Goal: Task Accomplishment & Management: Manage account settings

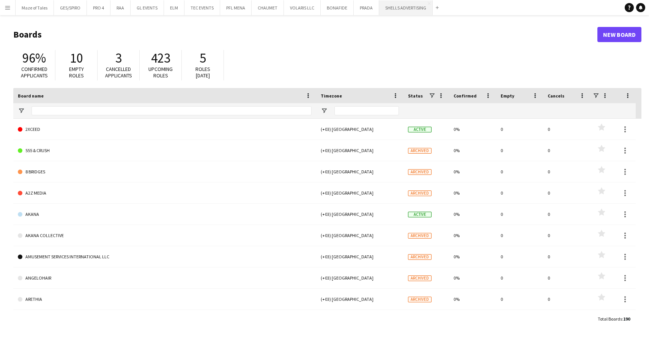
click at [397, 6] on button "SHELLS ADVERTISING Close" at bounding box center [406, 7] width 54 height 15
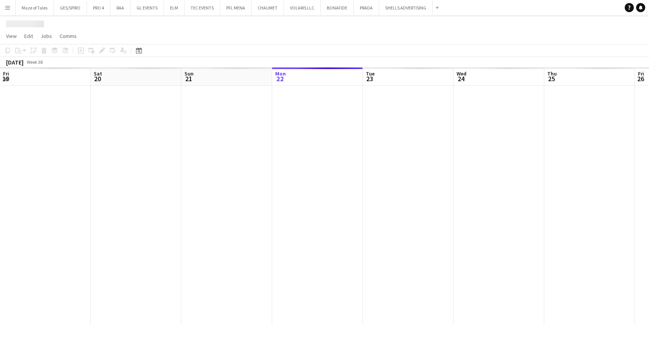
scroll to position [0, 181]
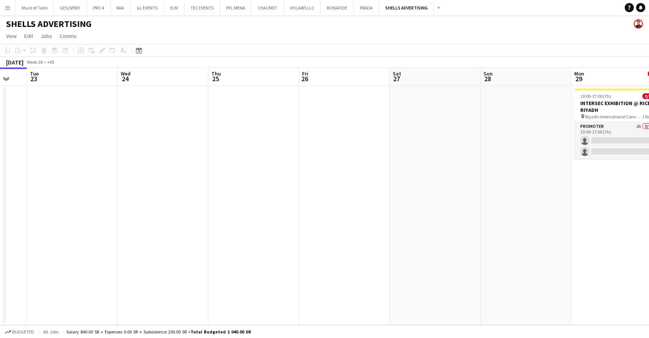
drag, startPoint x: 472, startPoint y: 166, endPoint x: 342, endPoint y: 163, distance: 129.1
click at [342, 163] on app-calendar-viewport "Fri 19 Sat 20 Sun 21 Mon 22 Tue 23 Wed 24 Thu 25 Fri 26 Sat 27 Sun 28 Mon 29 0/…" at bounding box center [324, 197] width 649 height 258
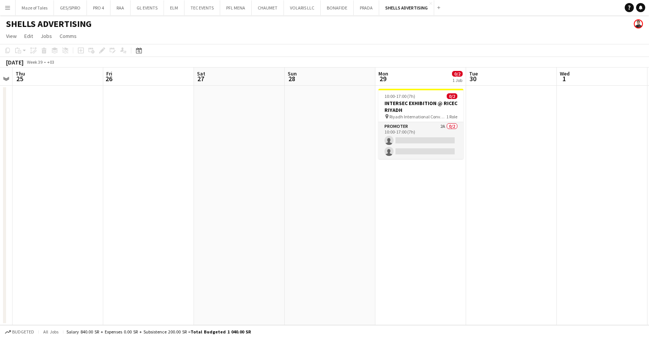
scroll to position [0, 358]
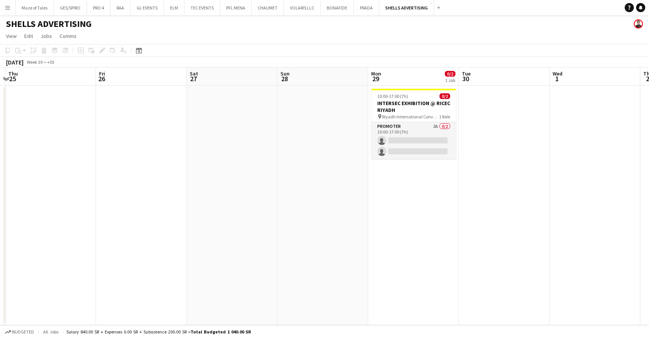
drag, startPoint x: 455, startPoint y: 180, endPoint x: 288, endPoint y: 172, distance: 167.2
click at [288, 172] on app-calendar-viewport "Sun 21 Mon 22 Tue 23 Wed 24 Thu 25 Fri 26 Sat 27 Sun 28 Mon 29 0/2 1 Job Tue 30…" at bounding box center [324, 197] width 649 height 258
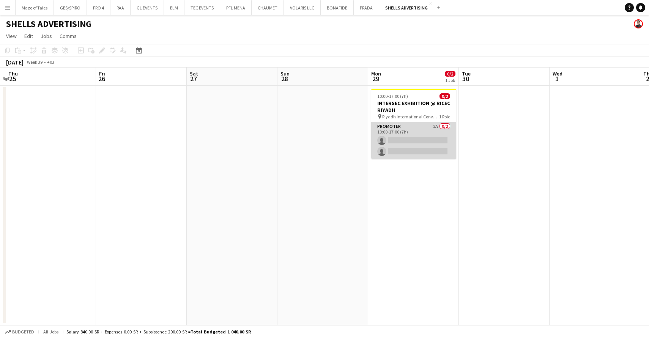
click at [413, 128] on app-card-role "Promoter 2A 0/2 10:00-17:00 (7h) single-neutral-actions single-neutral-actions" at bounding box center [413, 140] width 85 height 37
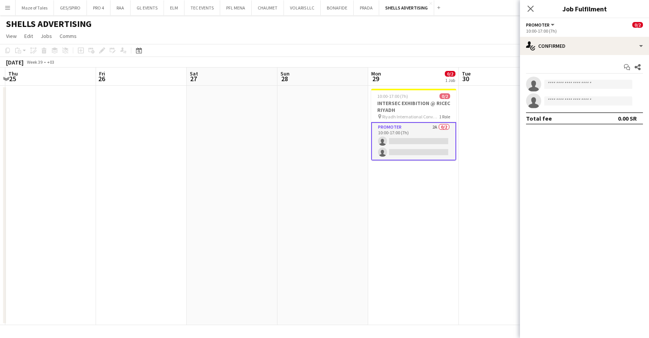
click at [505, 145] on app-date-cell at bounding box center [504, 206] width 91 height 240
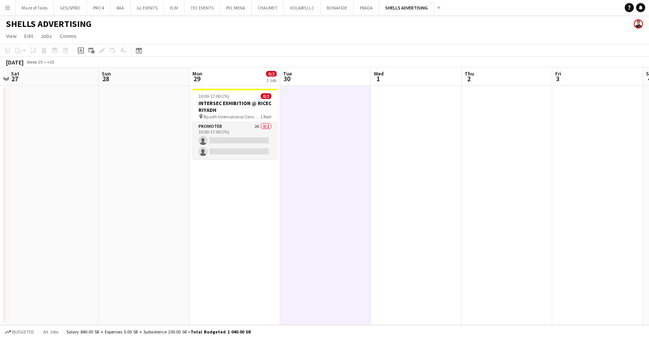
scroll to position [0, 370]
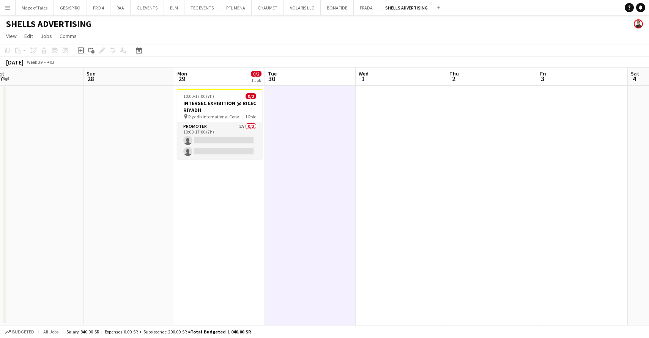
drag, startPoint x: 581, startPoint y: 168, endPoint x: 386, endPoint y: 162, distance: 194.5
click at [387, 162] on app-calendar-viewport "Tue 23 Wed 24 Thu 25 Fri 26 Sat 27 Sun 28 Mon 29 0/2 1 Job Tue 30 Wed 1 Thu 2 F…" at bounding box center [324, 197] width 649 height 258
click at [395, 162] on app-date-cell at bounding box center [401, 206] width 91 height 240
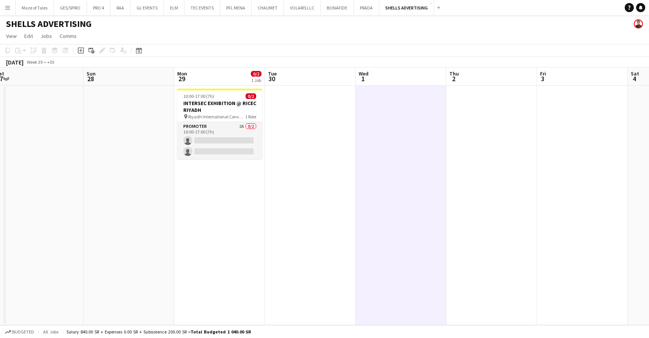
drag, startPoint x: 485, startPoint y: 153, endPoint x: 464, endPoint y: 153, distance: 20.5
click at [483, 153] on app-date-cell at bounding box center [491, 206] width 91 height 240
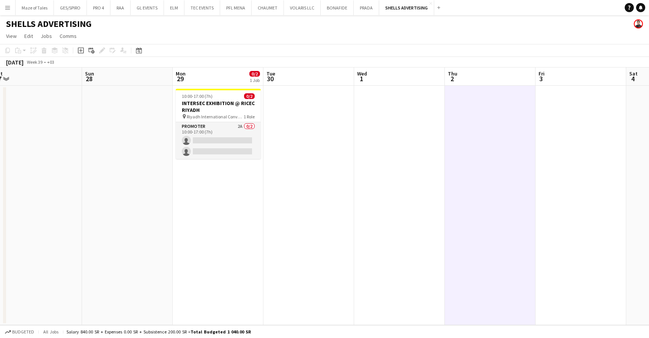
click at [423, 160] on app-date-cell at bounding box center [399, 206] width 91 height 240
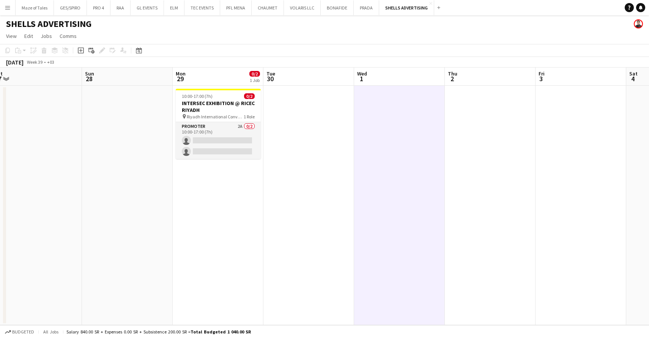
click at [317, 172] on app-date-cell at bounding box center [308, 206] width 91 height 240
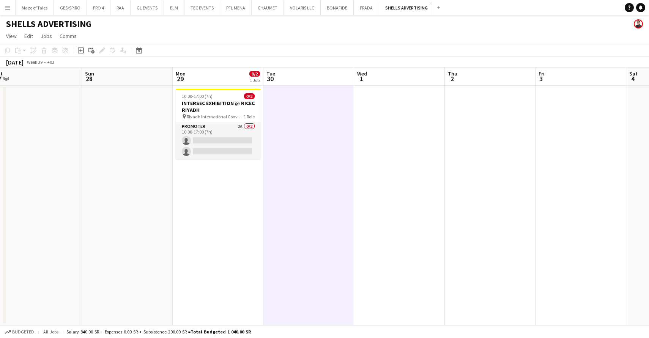
click at [239, 212] on app-date-cell "10:00-17:00 (7h) 0/2 INTERSEC EXHIBITION @ RICEC RIYADH pin Riyadh Internationa…" at bounding box center [218, 206] width 91 height 240
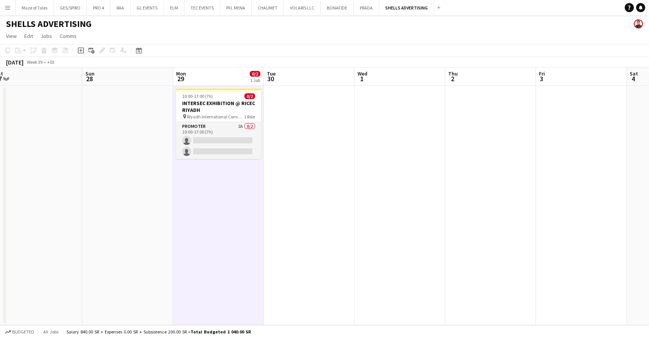
click at [124, 218] on app-date-cell at bounding box center [127, 206] width 91 height 240
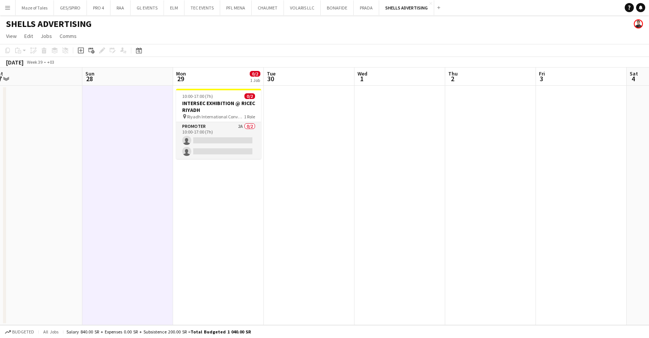
scroll to position [0, 372]
click at [40, 227] on app-date-cell at bounding box center [36, 206] width 91 height 240
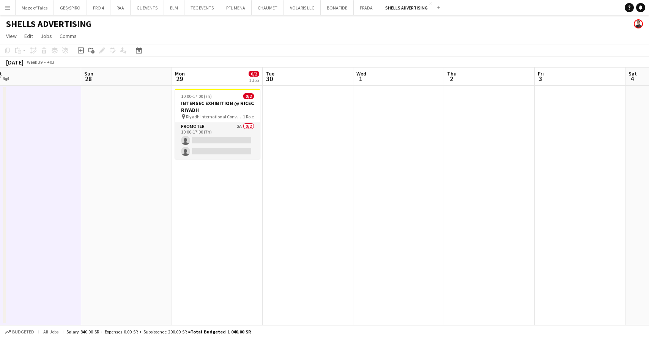
click at [237, 190] on app-date-cell "10:00-17:00 (7h) 0/2 INTERSEC EXHIBITION @ RICEC RIYADH pin Riyadh Internationa…" at bounding box center [217, 206] width 91 height 240
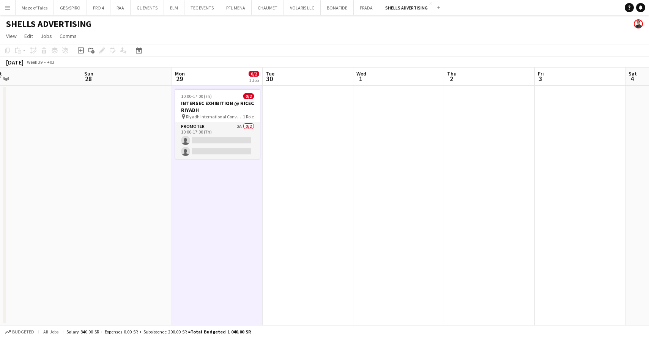
scroll to position [0, 0]
click at [141, 212] on app-date-cell at bounding box center [126, 206] width 91 height 240
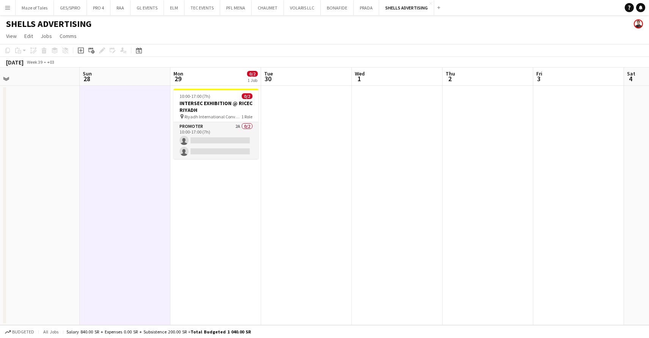
scroll to position [-1, 0]
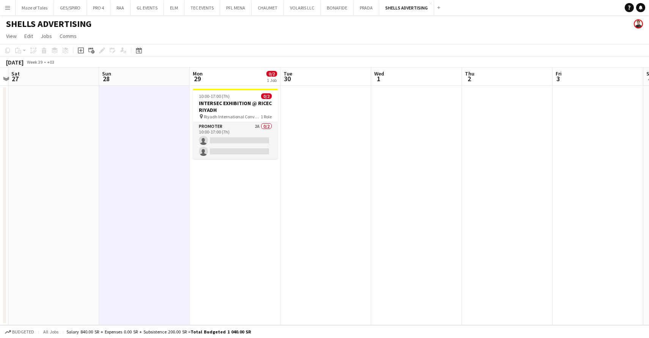
drag, startPoint x: 84, startPoint y: 224, endPoint x: 93, endPoint y: 229, distance: 10.7
click at [95, 230] on app-calendar-viewport "Tue 23 Wed 24 Thu 25 Fri 26 Sat 27 Sun 28 Mon 29 0/2 1 Job Tue 30 Wed 1 Thu 2 F…" at bounding box center [324, 197] width 649 height 258
click at [75, 229] on app-date-cell at bounding box center [53, 206] width 91 height 240
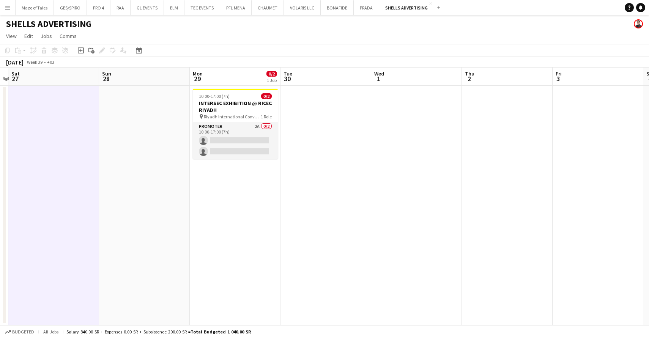
click at [158, 243] on app-date-cell at bounding box center [144, 206] width 91 height 240
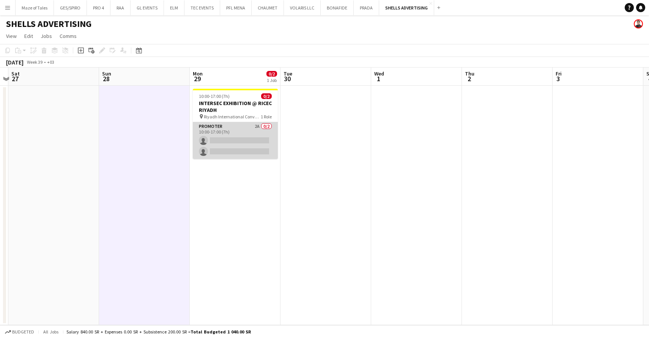
click at [237, 157] on app-card-role "Promoter 2A 0/2 10:00-17:00 (7h) single-neutral-actions single-neutral-actions" at bounding box center [235, 140] width 85 height 37
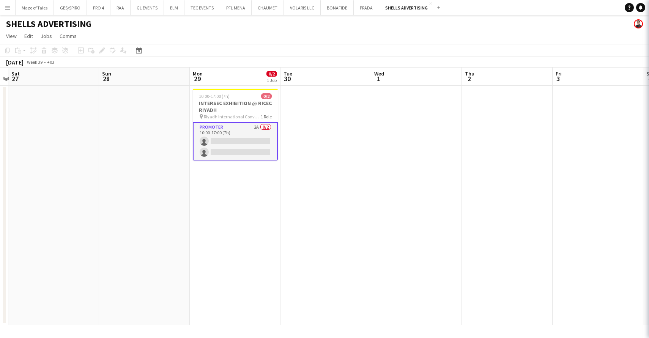
scroll to position [0, 0]
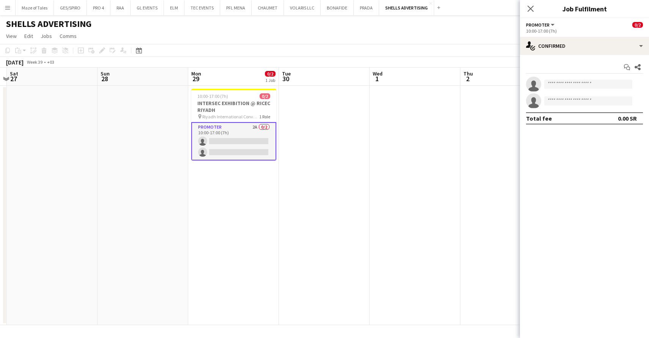
click at [365, 241] on app-date-cell at bounding box center [324, 206] width 91 height 240
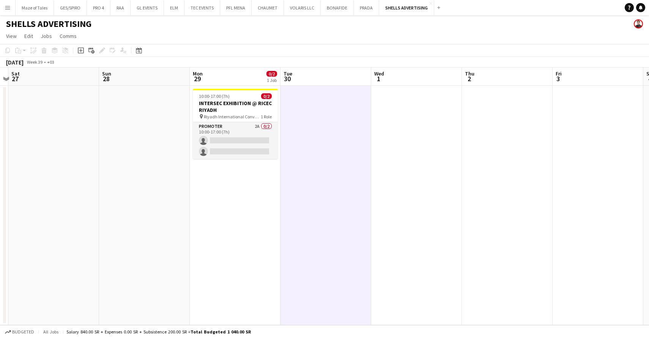
click at [408, 243] on app-date-cell at bounding box center [416, 206] width 91 height 240
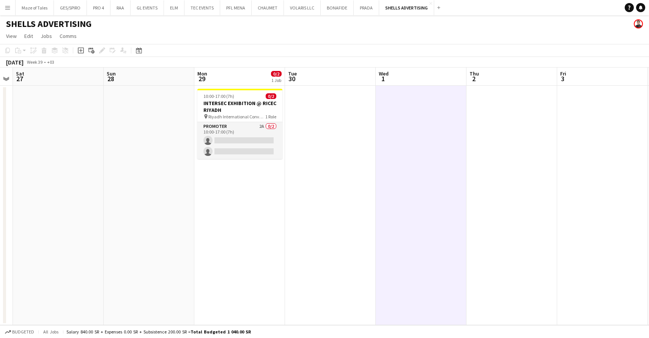
scroll to position [0, 349]
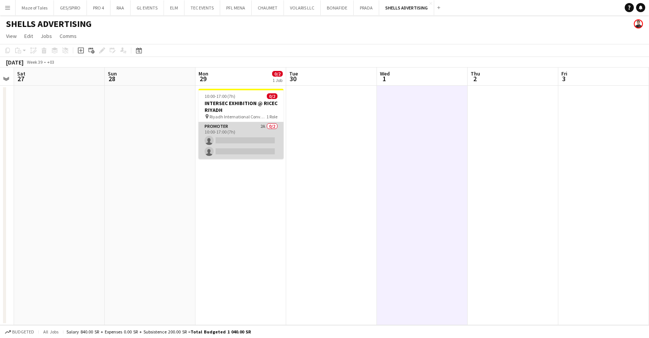
click at [256, 148] on app-card-role "Promoter 2A 0/2 10:00-17:00 (7h) single-neutral-actions single-neutral-actions" at bounding box center [241, 140] width 85 height 37
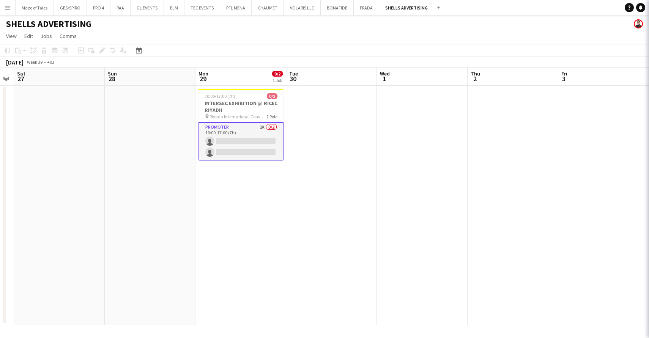
scroll to position [0, 349]
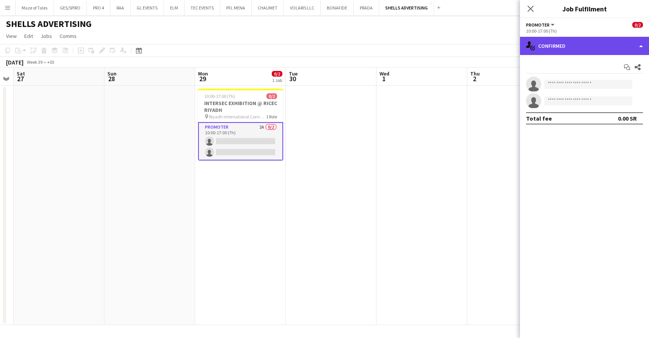
click at [598, 39] on div "single-neutral-actions-check-2 Confirmed" at bounding box center [584, 46] width 129 height 18
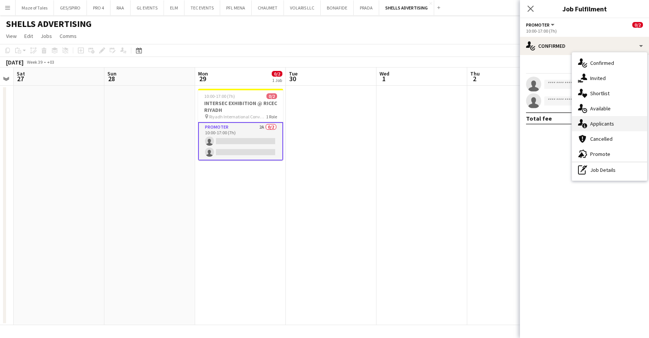
click at [603, 127] on div "single-neutral-actions-information Applicants" at bounding box center [609, 123] width 75 height 15
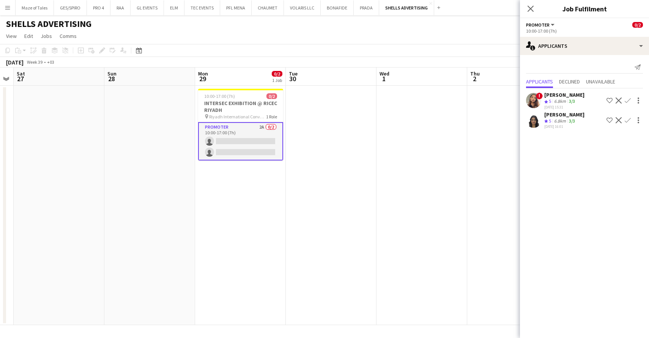
click at [567, 103] on div "6.8km" at bounding box center [560, 101] width 15 height 6
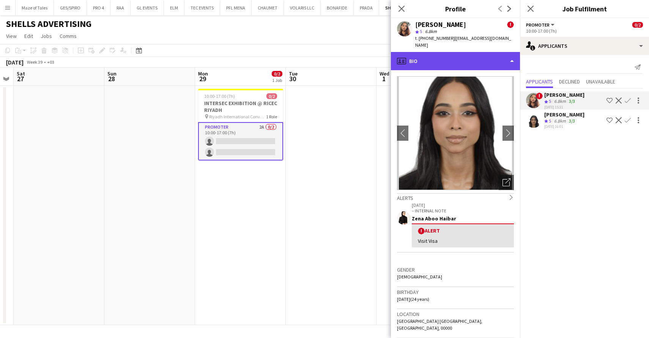
click at [480, 55] on div "profile Bio" at bounding box center [455, 61] width 129 height 18
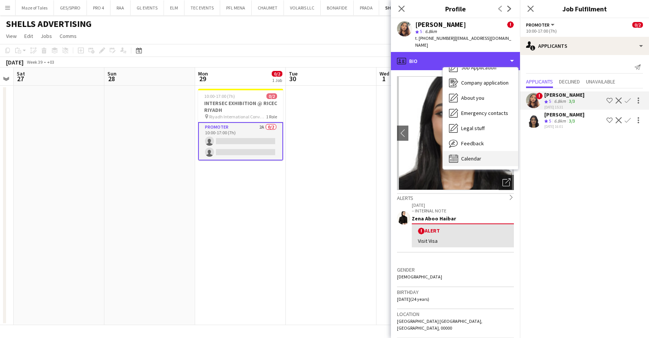
scroll to position [26, 0]
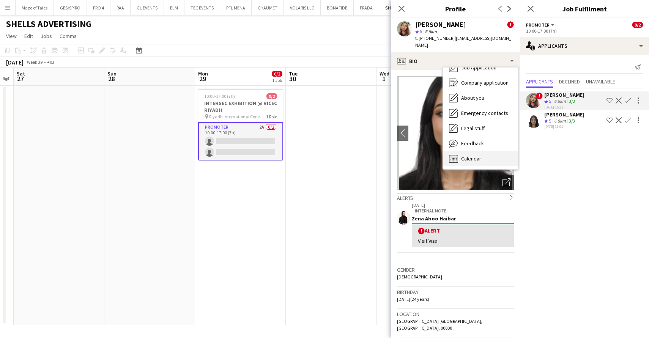
click at [481, 155] on div "Calendar Calendar" at bounding box center [480, 158] width 75 height 15
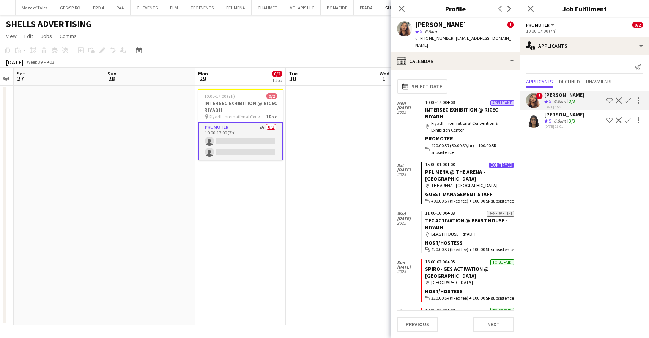
scroll to position [0, 0]
click at [360, 160] on app-date-cell at bounding box center [331, 206] width 91 height 240
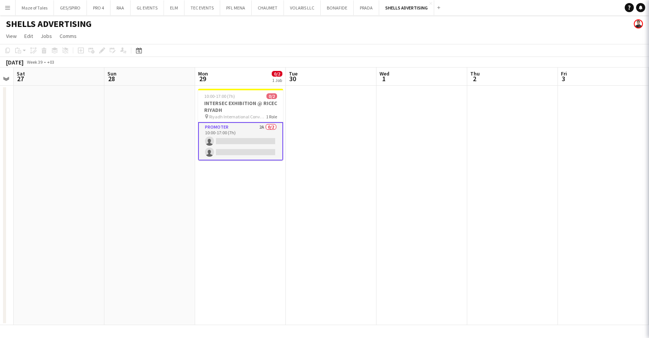
scroll to position [0, 349]
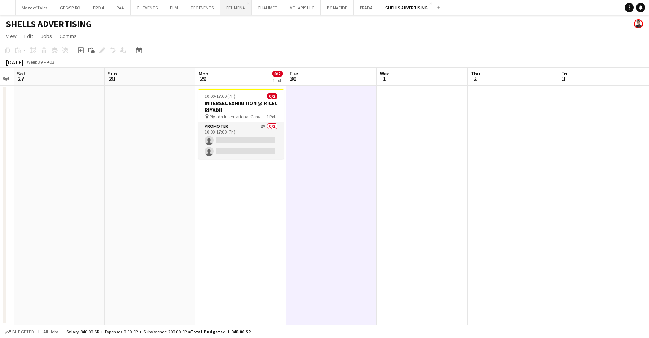
click at [229, 11] on button "PFL MENA Close" at bounding box center [236, 7] width 32 height 15
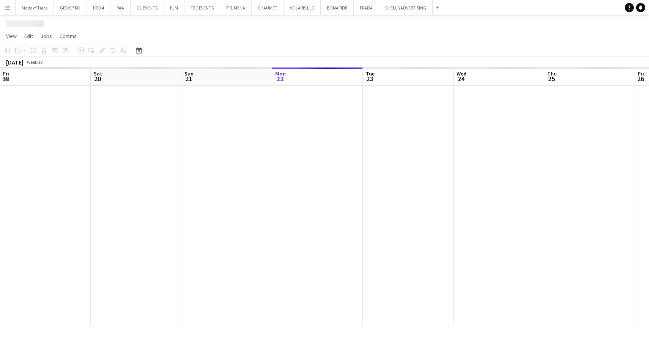
scroll to position [0, 181]
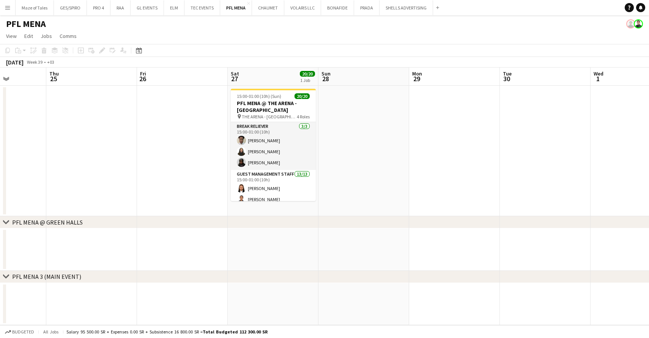
drag, startPoint x: 480, startPoint y: 183, endPoint x: 188, endPoint y: 175, distance: 291.7
click at [166, 177] on app-calendar-viewport "Sun 21 Mon 22 Tue 23 Wed 24 Thu 25 Fri 26 Sat 27 20/20 1 Job Sun 28 Mon 29 Tue …" at bounding box center [324, 197] width 649 height 258
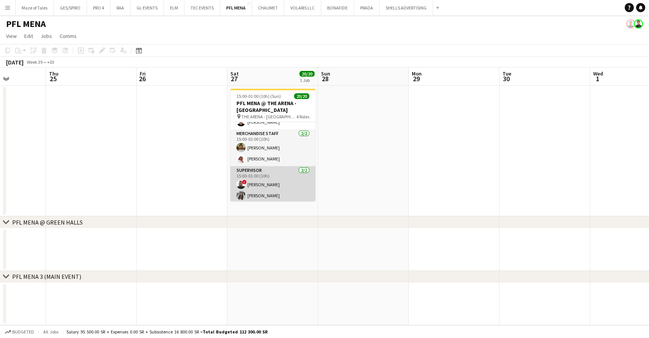
scroll to position [200, 0]
click at [271, 196] on app-card-role "Supervisor 2/2 15:00-01:00 (10h) ! Ahmed Ramzi Leena AL-Gifari" at bounding box center [272, 185] width 85 height 37
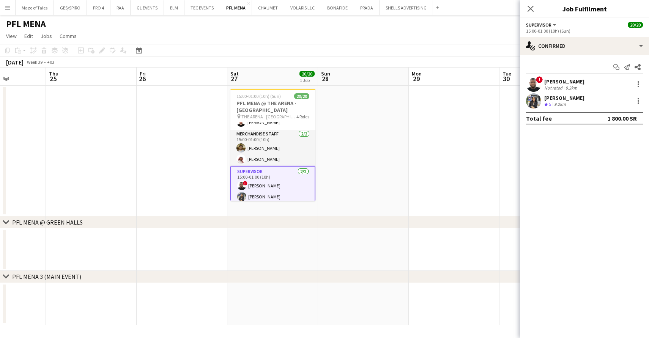
click at [565, 99] on div "Leena AL-Gifari" at bounding box center [564, 98] width 40 height 7
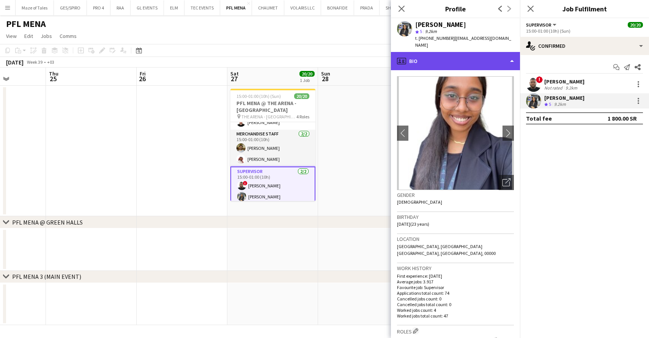
click at [475, 52] on div "profile Bio" at bounding box center [455, 61] width 129 height 18
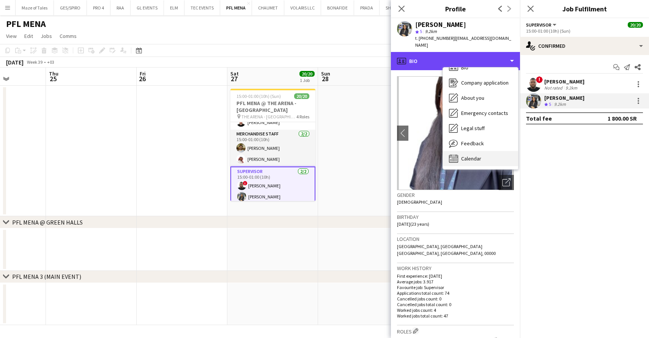
scroll to position [11, 0]
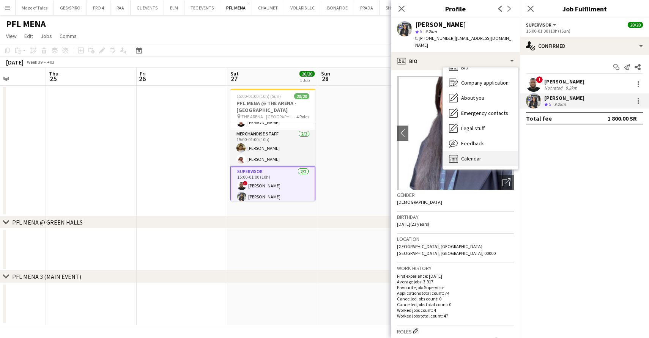
click at [475, 155] on span "Calendar" at bounding box center [471, 158] width 20 height 7
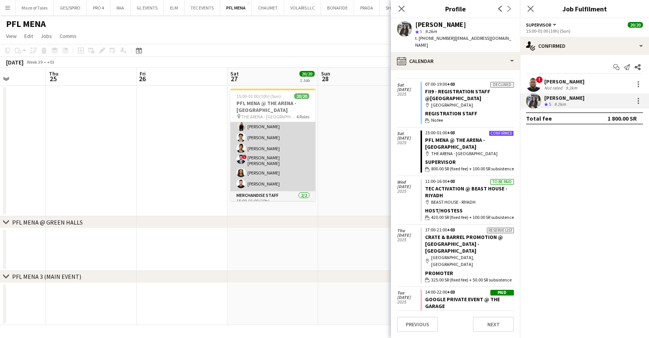
scroll to position [127, 0]
click at [261, 154] on app-card-role "Guest Management Staff 13/13 15:00-01:00 (10h) Angela Belza Jr Janah Eishiger J…" at bounding box center [272, 173] width 85 height 160
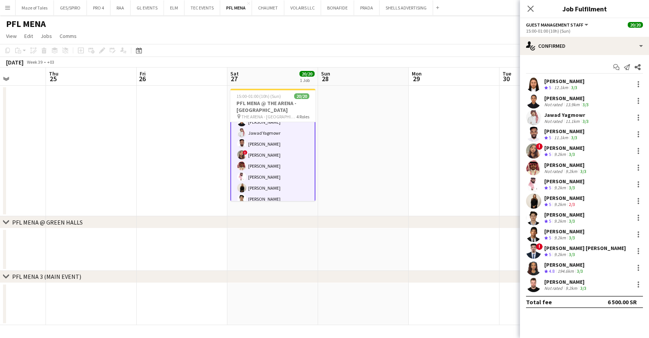
scroll to position [0, 0]
click at [573, 153] on app-skills-label "3/3" at bounding box center [572, 154] width 6 height 6
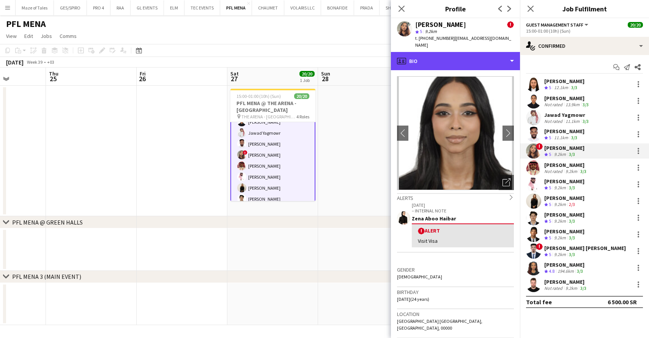
click at [465, 60] on div "profile Bio" at bounding box center [455, 61] width 129 height 18
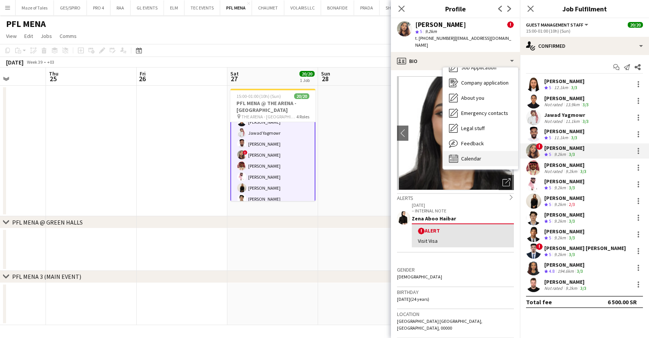
scroll to position [26, 0]
click at [480, 155] on span "Calendar" at bounding box center [471, 158] width 20 height 7
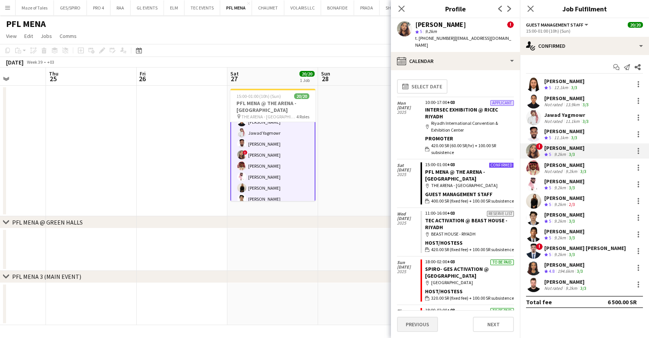
scroll to position [0, 0]
click at [189, 145] on app-date-cell at bounding box center [182, 151] width 91 height 131
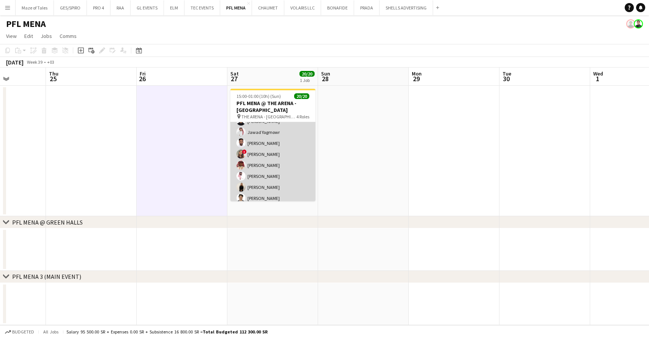
click at [289, 159] on app-card-role "Guest Management Staff 13/13 15:00-01:00 (10h) Angela Belza Jr Janah Eishiger J…" at bounding box center [272, 172] width 85 height 160
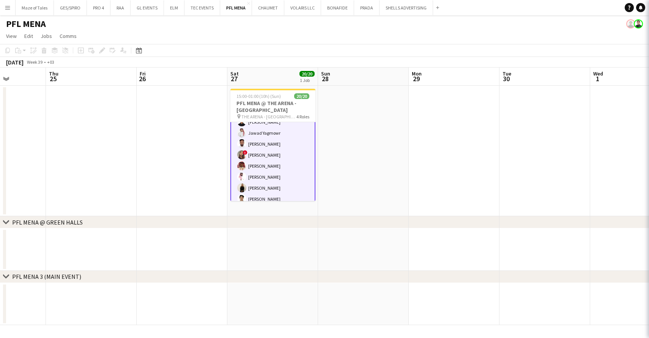
scroll to position [0, 317]
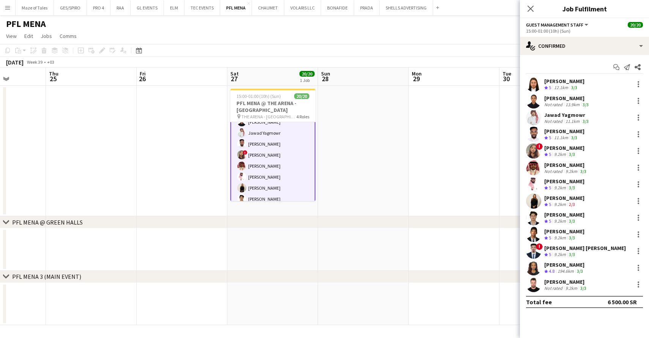
click at [565, 102] on div "13.9km" at bounding box center [572, 105] width 17 height 6
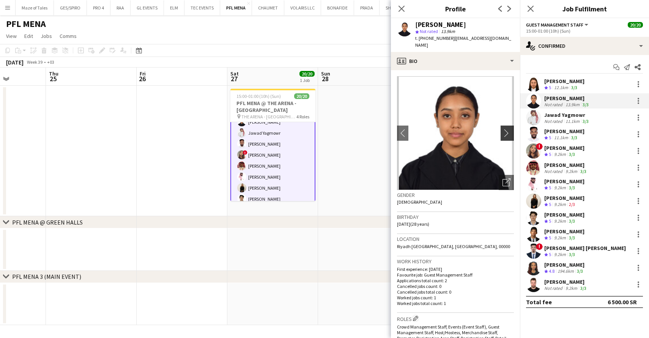
click at [510, 129] on app-icon "chevron-right" at bounding box center [509, 133] width 12 height 8
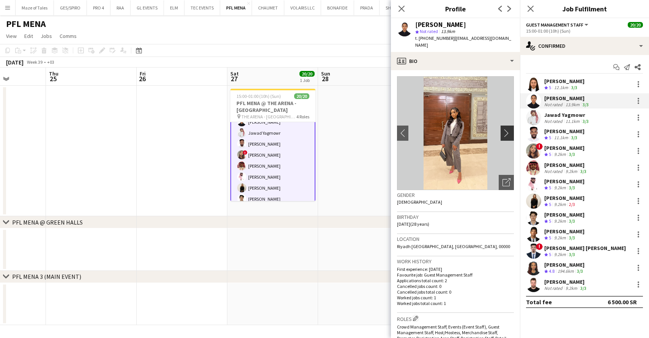
click at [510, 129] on app-icon "chevron-right" at bounding box center [509, 133] width 12 height 8
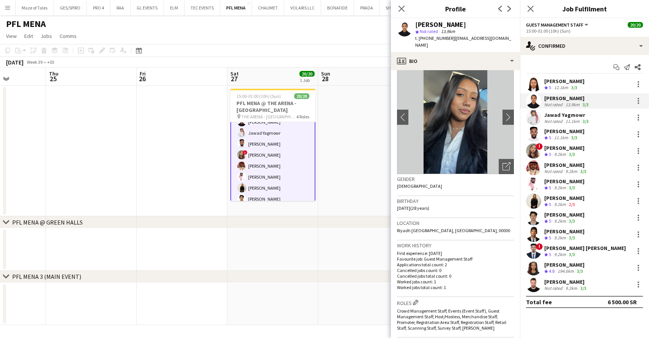
scroll to position [19, 0]
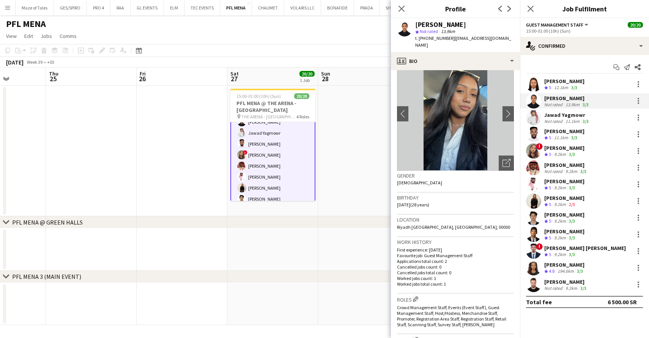
click at [560, 135] on div "11.1km" at bounding box center [561, 138] width 17 height 6
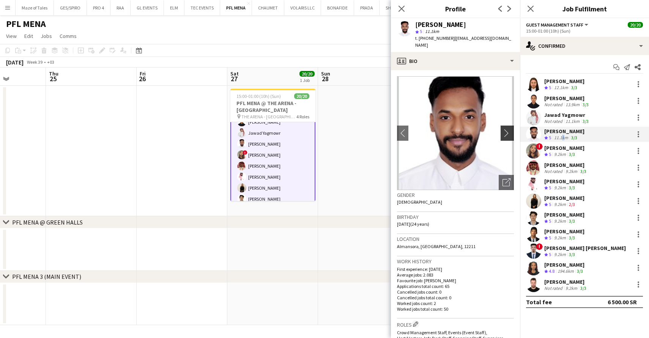
click at [506, 129] on app-icon "chevron-right" at bounding box center [509, 133] width 12 height 8
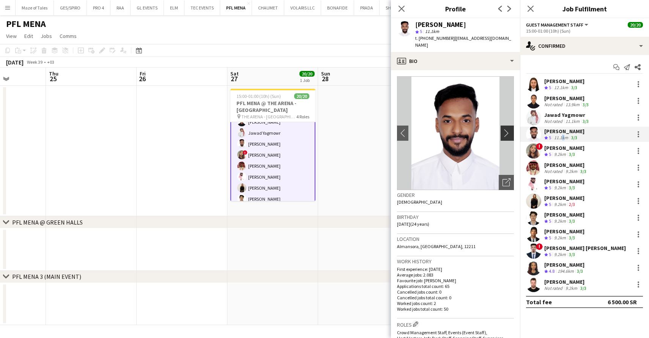
click at [512, 130] on button "chevron-right" at bounding box center [508, 133] width 15 height 15
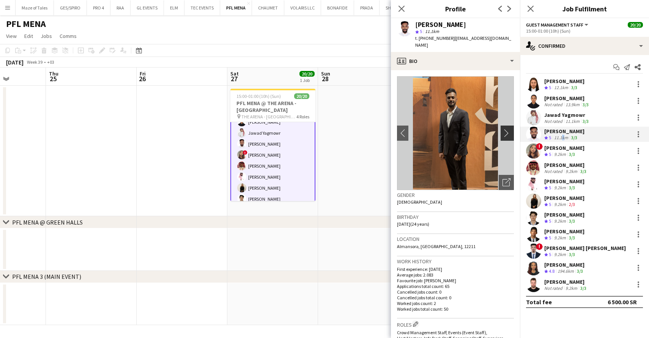
click at [511, 130] on button "chevron-right" at bounding box center [508, 133] width 15 height 15
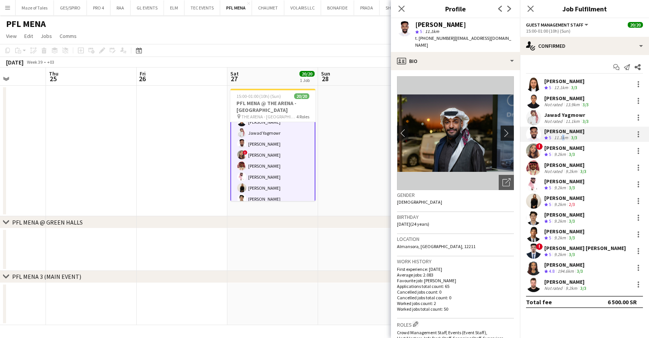
click at [511, 130] on button "chevron-right" at bounding box center [508, 133] width 15 height 15
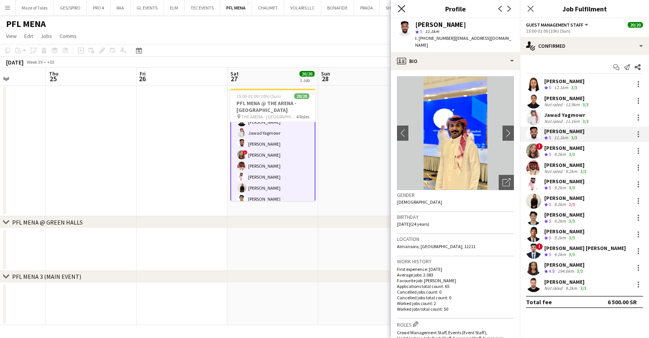
click at [401, 9] on icon at bounding box center [401, 8] width 7 height 7
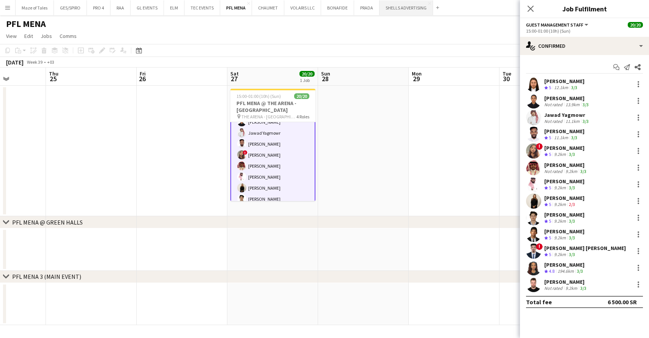
click at [404, 10] on button "SHELLS ADVERTISING Close" at bounding box center [407, 7] width 54 height 15
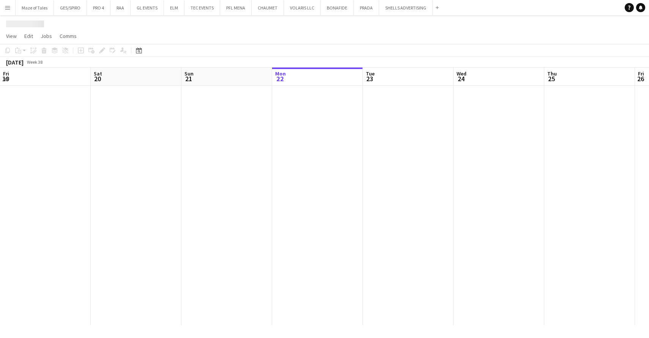
scroll to position [0, 181]
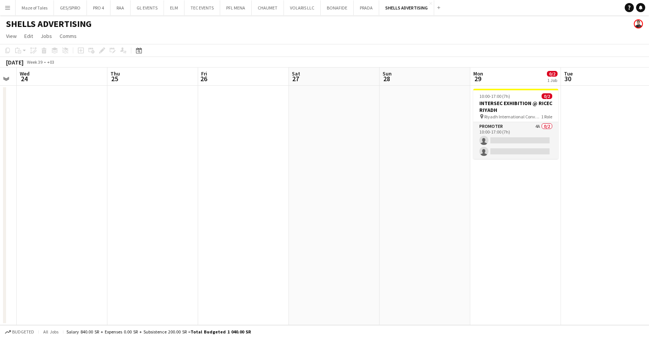
drag, startPoint x: 467, startPoint y: 177, endPoint x: 268, endPoint y: 159, distance: 200.1
click at [218, 155] on app-calendar-viewport "Sun 21 Mon 22 Tue 23 Wed 24 Thu 25 Fri 26 Sat 27 Sun 28 Mon 29 0/2 1 Job Tue 30…" at bounding box center [324, 197] width 649 height 258
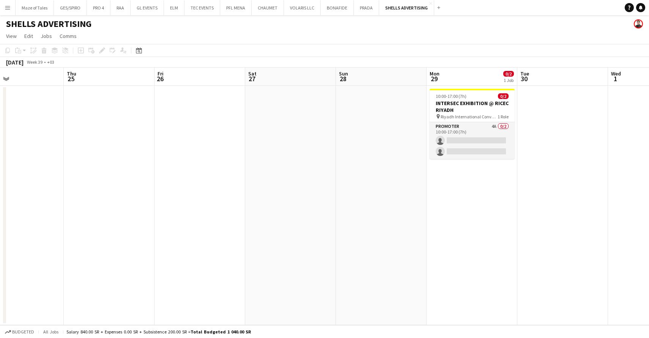
scroll to position [0, 314]
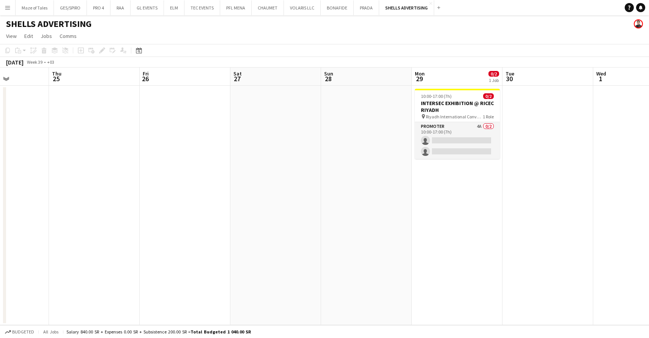
drag, startPoint x: 311, startPoint y: 172, endPoint x: 294, endPoint y: 171, distance: 16.3
click at [294, 171] on app-calendar-viewport "Sun 21 Mon 22 Tue 23 Wed 24 Thu 25 Fri 26 Sat 27 Sun 28 Mon 29 0/2 1 Job Tue 30…" at bounding box center [324, 197] width 649 height 258
click at [430, 197] on app-date-cell "10:00-17:00 (7h) 0/2 INTERSEC EXHIBITION @ RICEC RIYADH pin Riyadh Internationa…" at bounding box center [457, 206] width 91 height 240
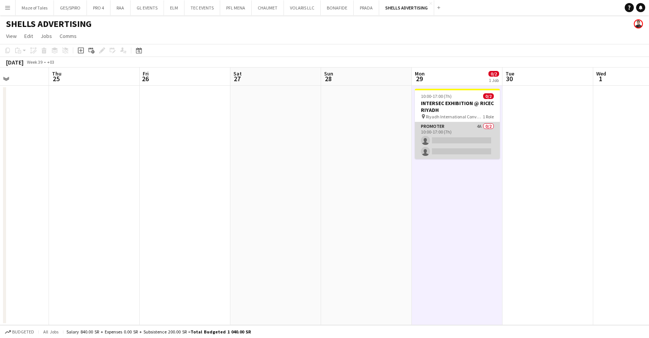
click at [452, 140] on app-card-role "Promoter 4A 0/2 10:00-17:00 (7h) single-neutral-actions single-neutral-actions" at bounding box center [457, 140] width 85 height 37
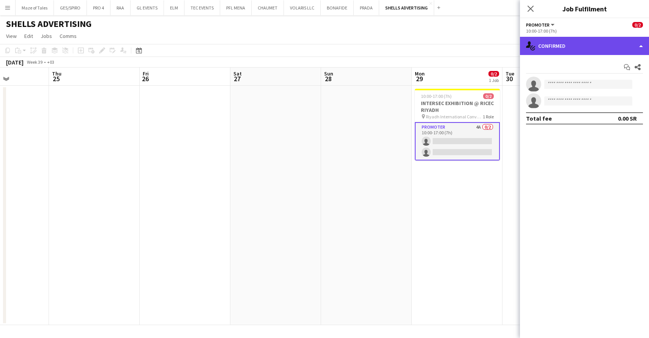
click at [582, 51] on div "single-neutral-actions-check-2 Confirmed" at bounding box center [584, 46] width 129 height 18
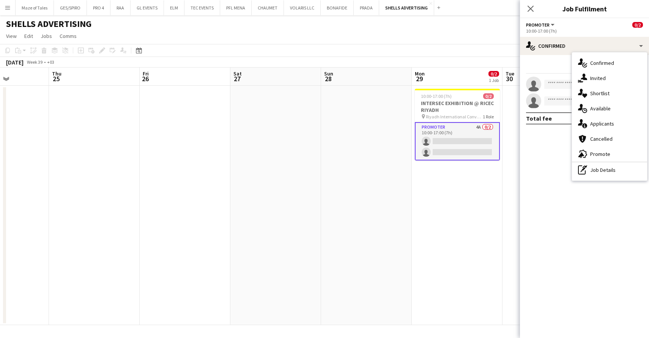
click at [605, 121] on span "Applicants" at bounding box center [602, 123] width 24 height 7
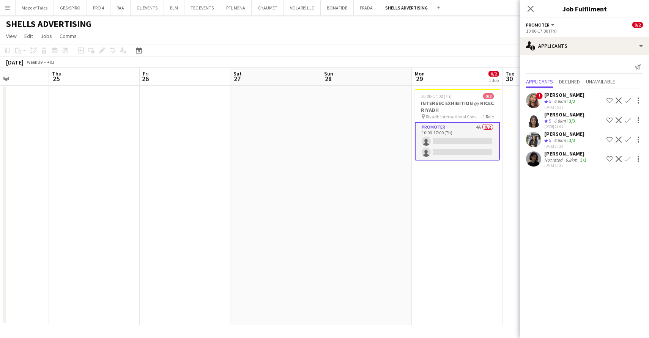
click at [559, 159] on div "Not rated" at bounding box center [554, 160] width 20 height 6
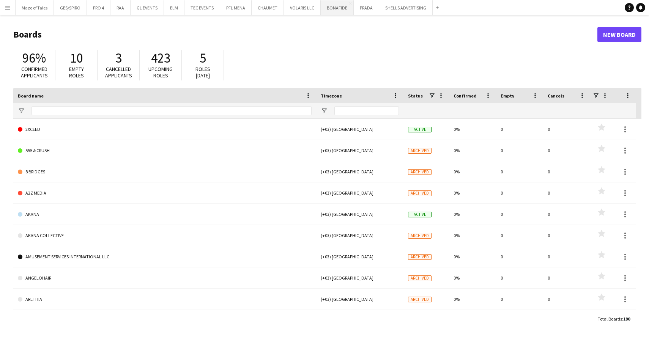
click at [341, 11] on button "BONAFIDE Close" at bounding box center [337, 7] width 33 height 15
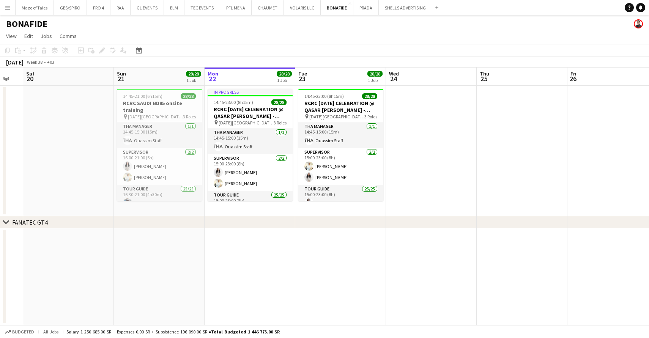
scroll to position [0, 158]
drag, startPoint x: 398, startPoint y: 170, endPoint x: 458, endPoint y: 179, distance: 61.1
click at [511, 180] on app-calendar-viewport "Thu 18 Fri 19 Sat 20 Sun 21 28/28 1 Job Mon 22 28/28 1 Job Tue 23 28/28 1 Job W…" at bounding box center [324, 197] width 649 height 258
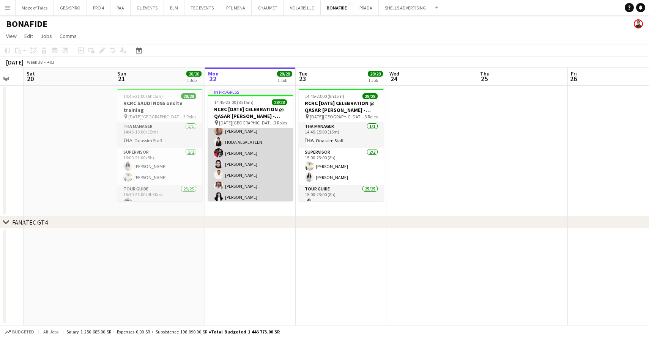
scroll to position [135, 0]
click at [262, 176] on app-card-role "Tour Guide 25/25 15:00-23:00 (8h) Khalid Alajmi Rina Alamoudi Turki Alattas Ahm…" at bounding box center [250, 201] width 85 height 290
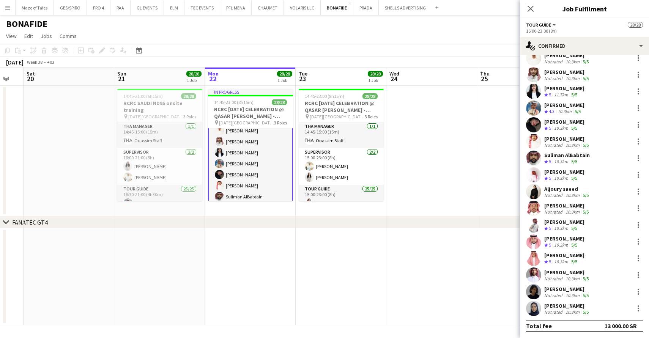
scroll to position [0, 0]
click at [574, 293] on div "10.3km" at bounding box center [572, 296] width 17 height 6
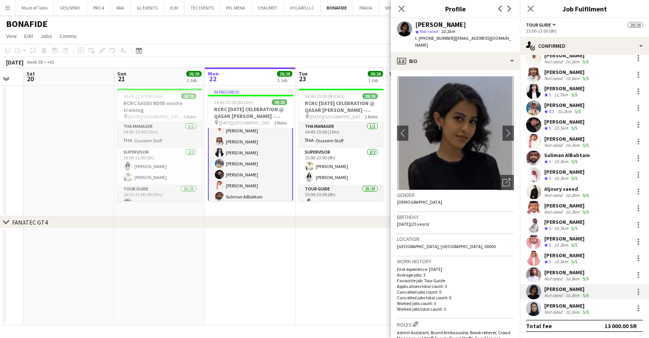
click at [444, 39] on span "t. +966535720561" at bounding box center [434, 38] width 39 height 6
copy span "966535720561"
click at [402, 12] on icon "Close pop-in" at bounding box center [401, 8] width 7 height 7
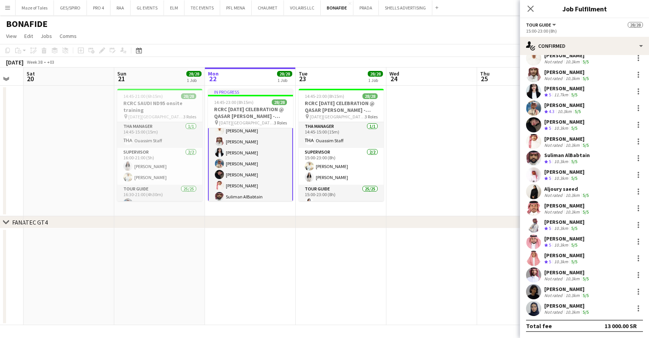
click at [524, 7] on div "Close pop-in" at bounding box center [530, 8] width 21 height 17
click at [529, 8] on icon "Close pop-in" at bounding box center [531, 9] width 6 height 6
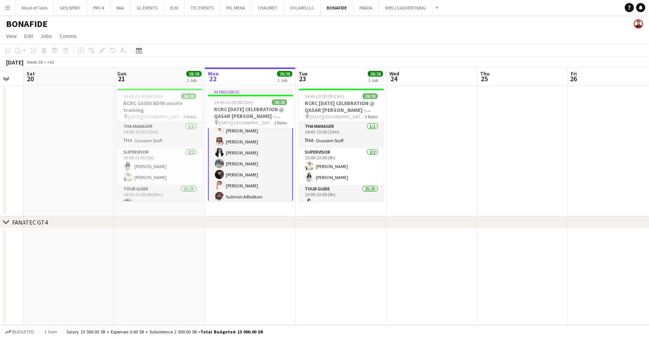
click at [517, 100] on app-date-cell at bounding box center [522, 151] width 91 height 131
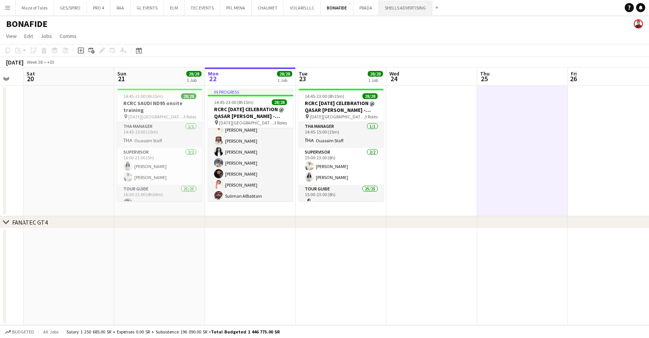
click at [398, 12] on button "SHELLS ADVERTISING Close" at bounding box center [406, 7] width 54 height 15
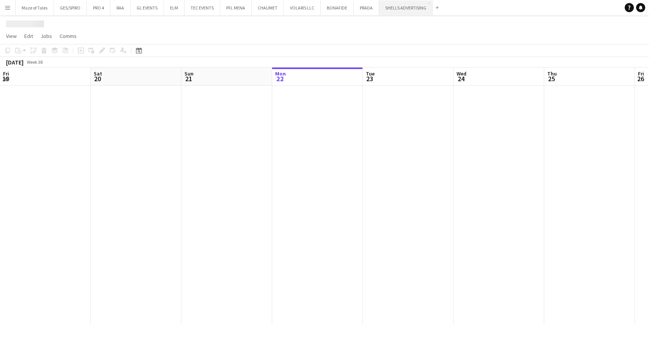
scroll to position [0, 181]
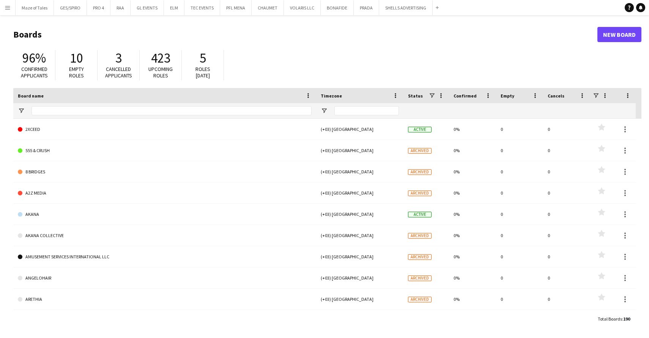
click at [5, 5] on app-icon "Menu" at bounding box center [8, 8] width 6 height 6
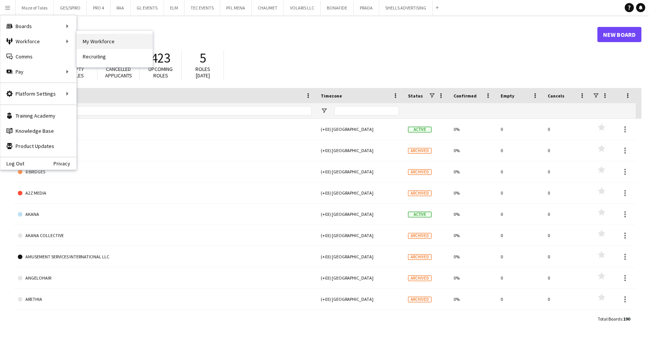
click at [93, 44] on link "My Workforce" at bounding box center [115, 41] width 76 height 15
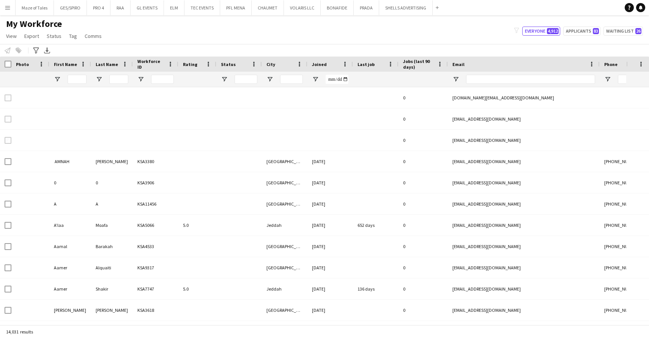
type input "**********"
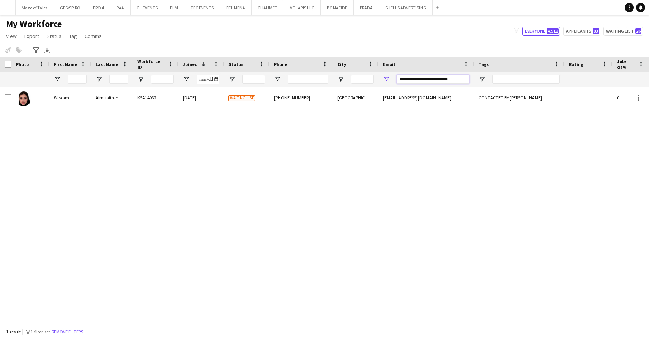
click at [443, 82] on input "**********" at bounding box center [433, 79] width 73 height 9
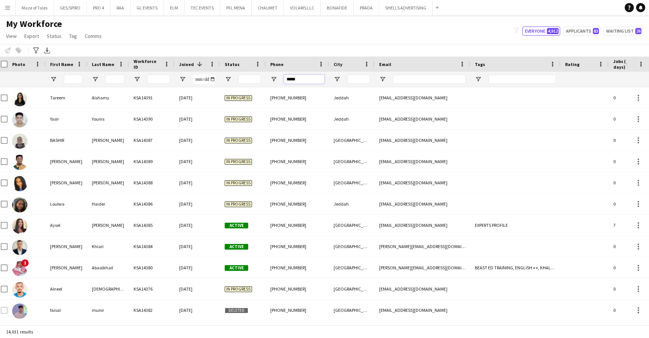
type input "******"
